Goal: Use online tool/utility: Utilize a website feature to perform a specific function

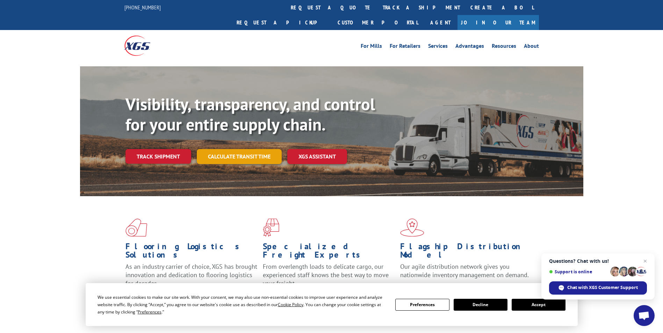
click at [252, 149] on link "Calculate transit time" at bounding box center [239, 156] width 85 height 15
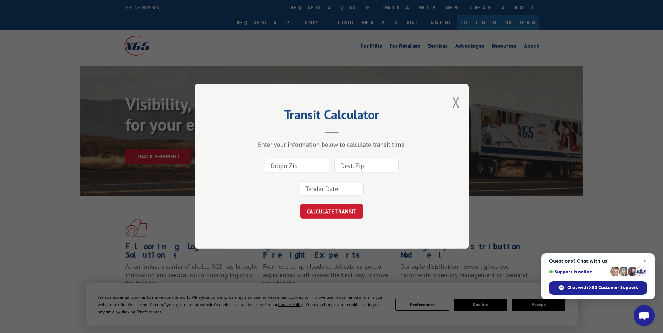
click at [280, 162] on input at bounding box center [297, 166] width 64 height 15
type input "33334"
click at [344, 168] on input at bounding box center [366, 166] width 64 height 15
type input "32219"
click at [338, 184] on input at bounding box center [331, 189] width 64 height 15
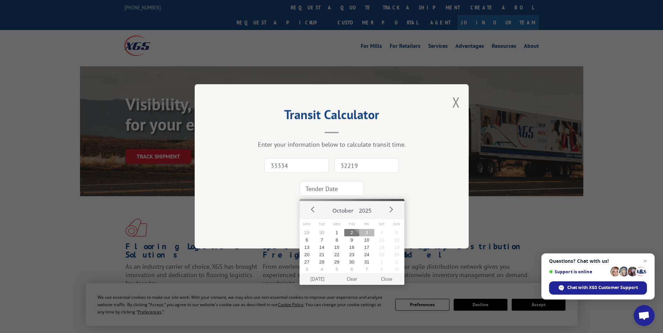
click at [367, 234] on button "3" at bounding box center [366, 232] width 15 height 7
type input "[DATE]"
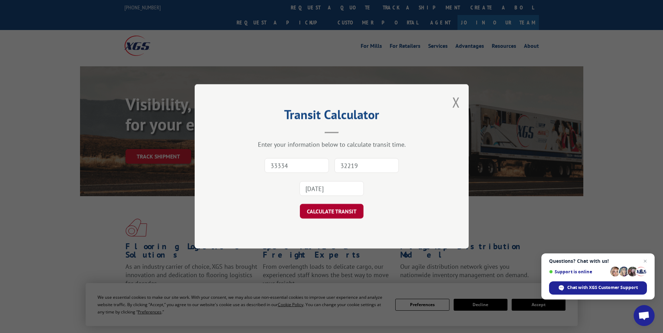
click at [324, 213] on button "CALCULATE TRANSIT" at bounding box center [332, 211] width 64 height 15
